Goal: Information Seeking & Learning: Understand process/instructions

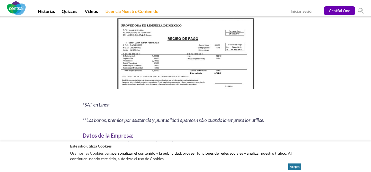
scroll to position [737, 0]
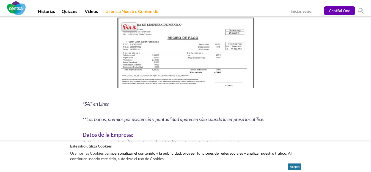
click at [242, 57] on img at bounding box center [185, 54] width 141 height 77
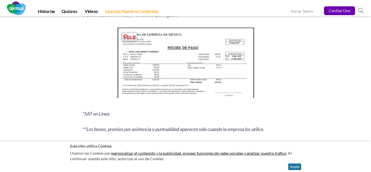
scroll to position [704, 0]
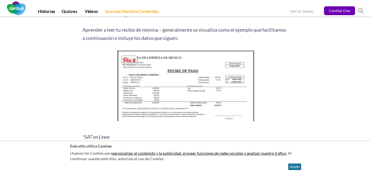
click at [197, 52] on img at bounding box center [185, 87] width 141 height 77
click at [198, 53] on img at bounding box center [185, 87] width 141 height 77
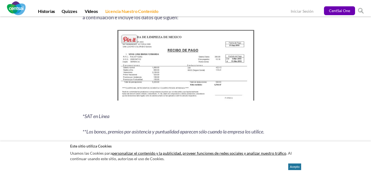
scroll to position [726, 0]
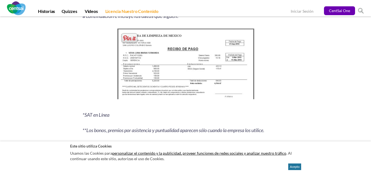
click at [191, 42] on img at bounding box center [185, 65] width 141 height 77
click at [148, 159] on p "Usamos las Cookies para personalizar el contenido y la publicidad, proveer func…" at bounding box center [185, 155] width 231 height 13
drag, startPoint x: 375, startPoint y: 0, endPoint x: 332, endPoint y: 67, distance: 80.1
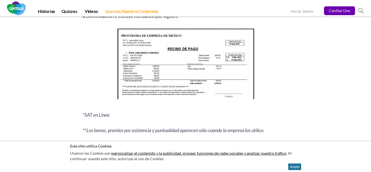
click at [327, 73] on div "Resumen de 6 segundos: [PERSON_NAME] leer tu recibo de nómina puede hacer la di…" at bounding box center [186, 141] width 322 height 1516
drag, startPoint x: 280, startPoint y: 102, endPoint x: 298, endPoint y: 110, distance: 19.5
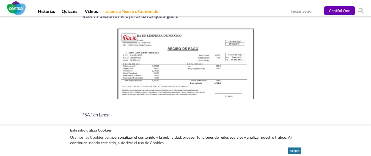
click at [229, 55] on img at bounding box center [185, 65] width 141 height 77
